Goal: Information Seeking & Learning: Understand process/instructions

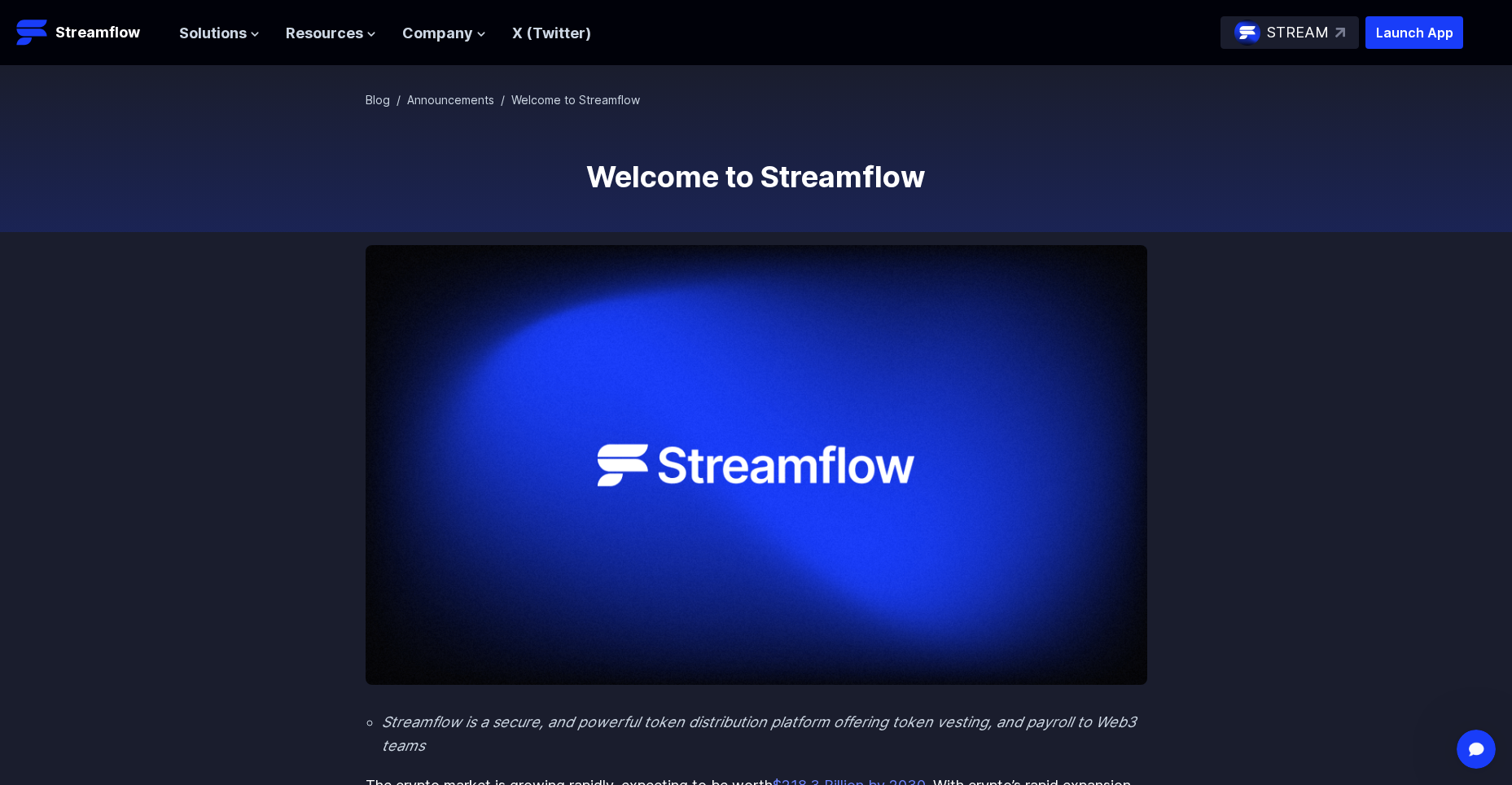
scroll to position [82, 0]
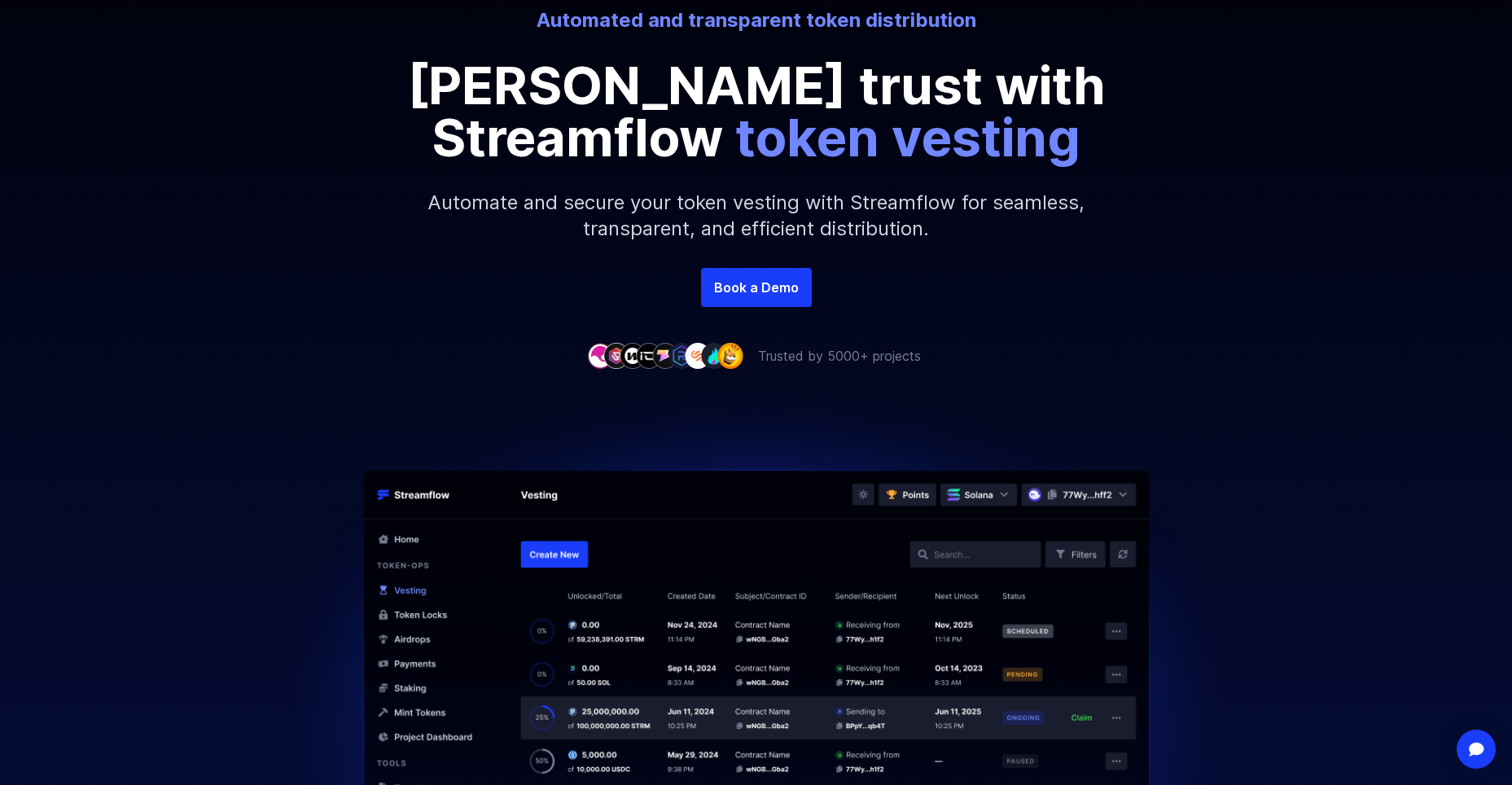
scroll to position [245, 0]
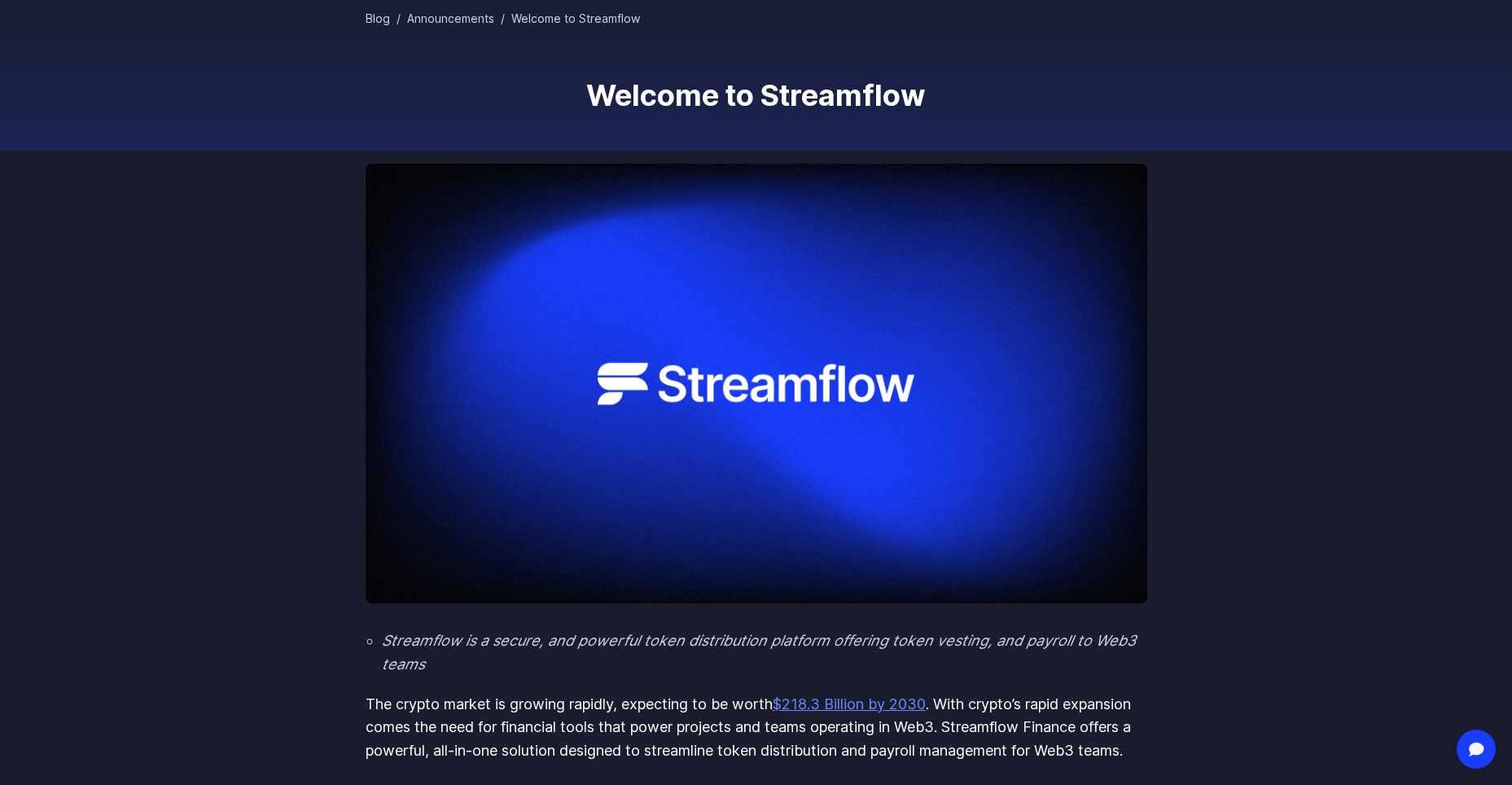
scroll to position [163, 0]
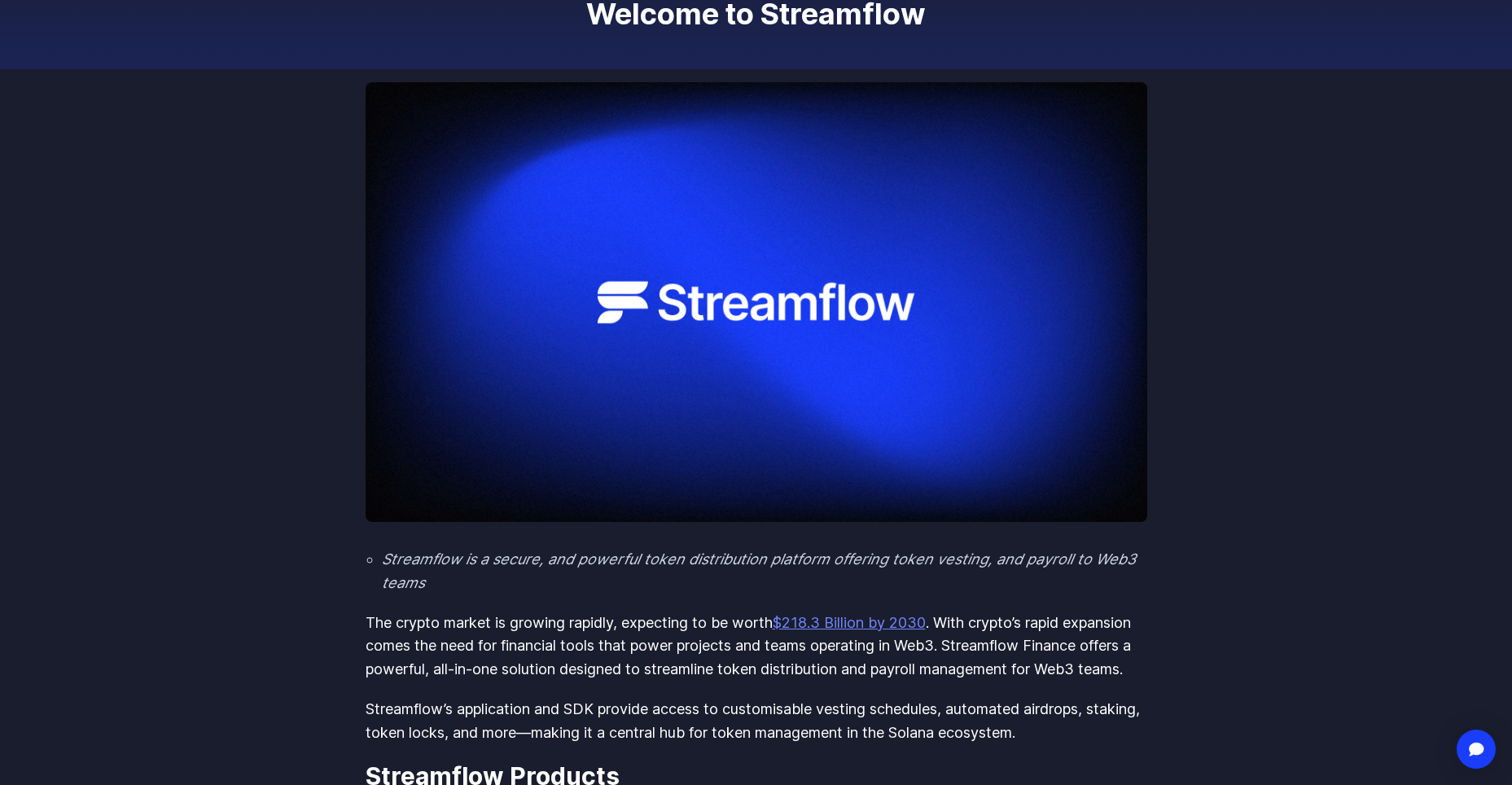
scroll to position [245, 0]
